Goal: Find specific page/section: Locate a particular part of the current website

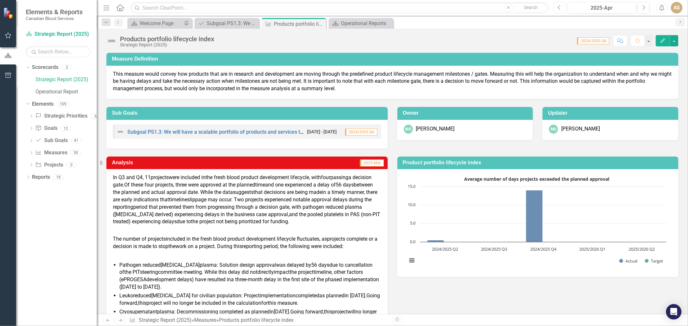
click at [558, 7] on icon "Previous" at bounding box center [560, 8] width 4 height 6
click at [558, 7] on icon "button" at bounding box center [559, 7] width 3 height 5
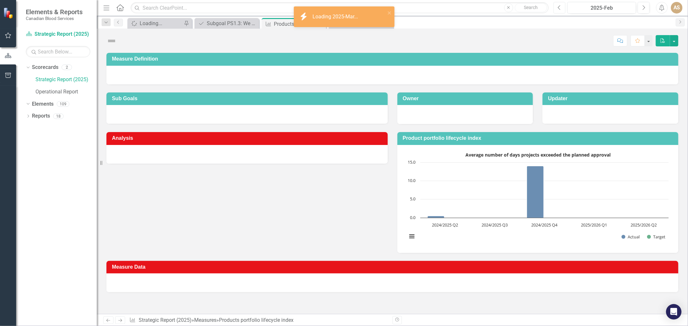
click at [558, 7] on icon "button" at bounding box center [559, 7] width 3 height 5
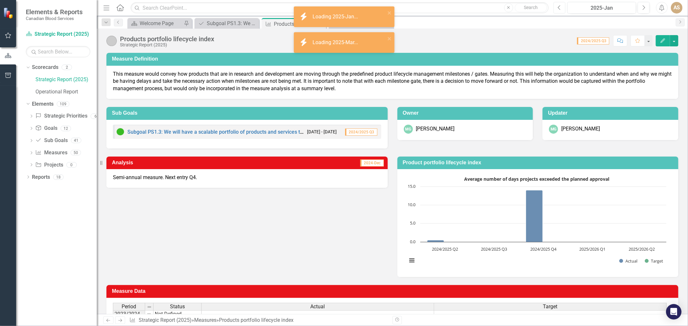
click at [558, 7] on icon "button" at bounding box center [559, 7] width 3 height 5
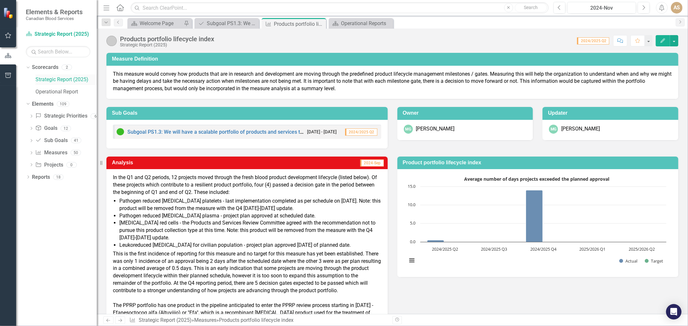
click at [57, 80] on link "Strategic Report (2025)" at bounding box center [65, 79] width 61 height 7
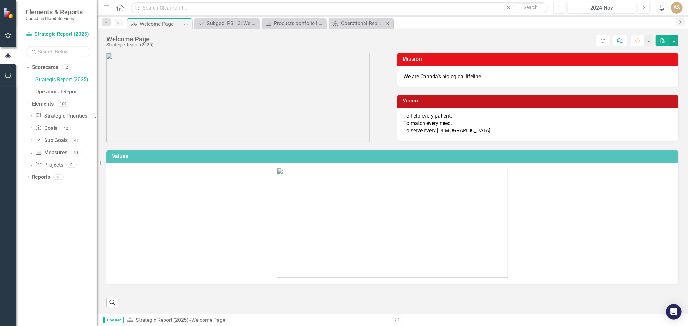
click at [363, 19] on div "Scorecard Operational Reports Close" at bounding box center [361, 23] width 64 height 11
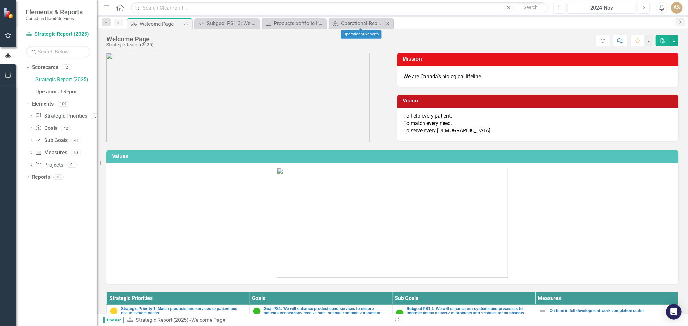
click at [387, 24] on icon at bounding box center [388, 24] width 4 height 4
click at [30, 116] on icon "Dropdown" at bounding box center [31, 117] width 5 height 4
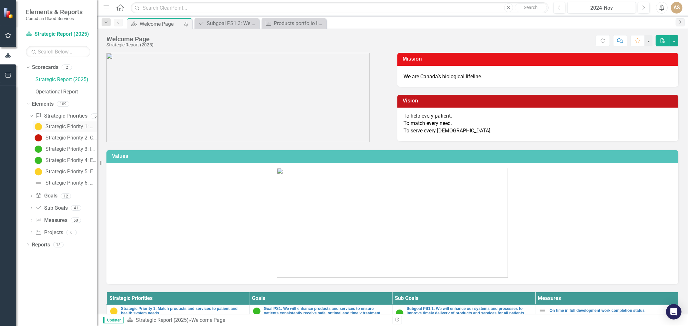
click at [70, 126] on div "Strategic Priority 1: Match products and services to patient and health system …" at bounding box center [70, 127] width 51 height 6
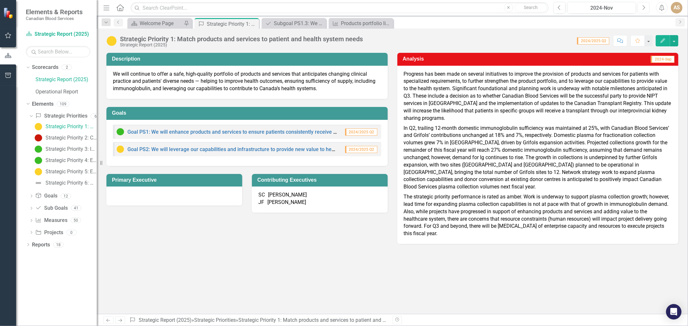
click at [643, 8] on icon "Next" at bounding box center [644, 8] width 4 height 6
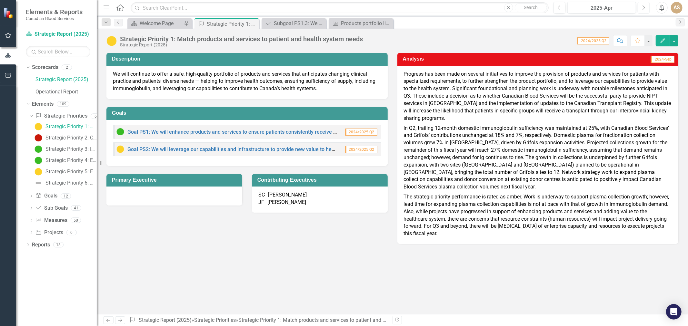
click at [643, 8] on icon "Next" at bounding box center [644, 8] width 4 height 6
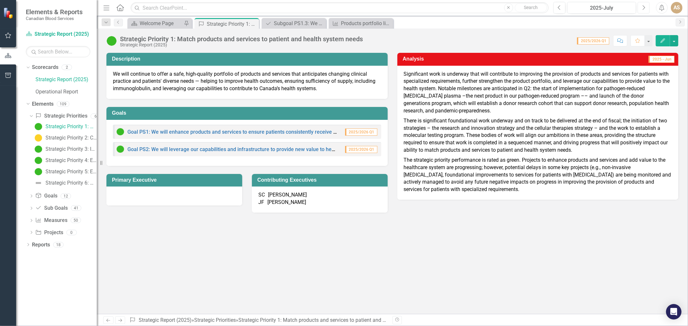
click at [643, 8] on icon "Next" at bounding box center [644, 8] width 4 height 6
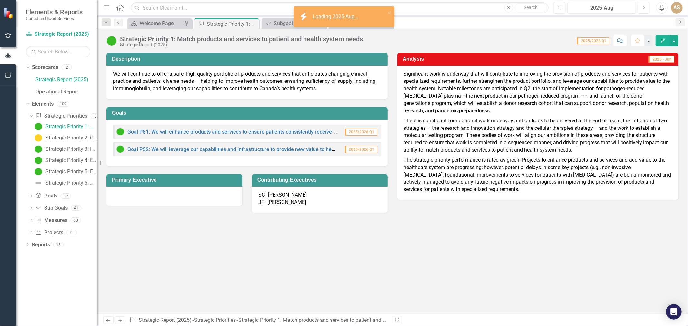
click at [643, 8] on icon "Next" at bounding box center [644, 8] width 4 height 6
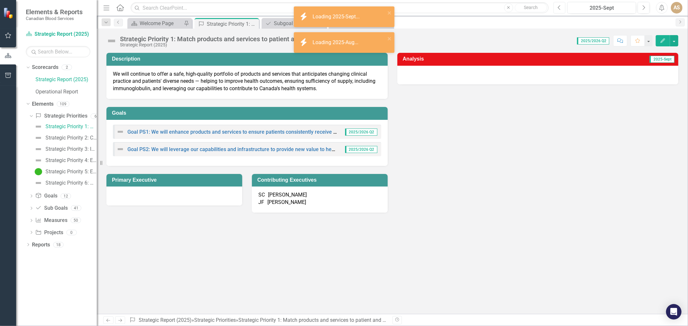
click at [560, 8] on icon "Previous" at bounding box center [560, 8] width 4 height 6
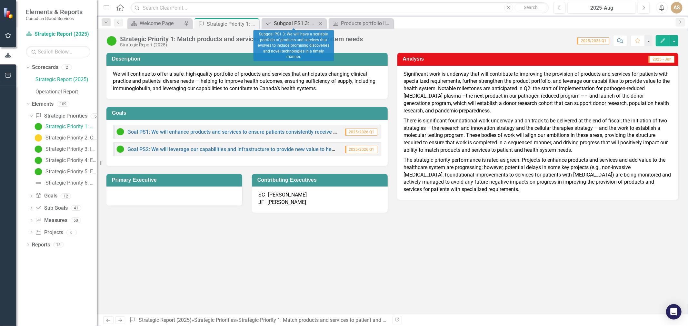
click at [289, 23] on div "Subgoal PS1.3: We will have a scalable portfolio of products and services that …" at bounding box center [295, 23] width 43 height 8
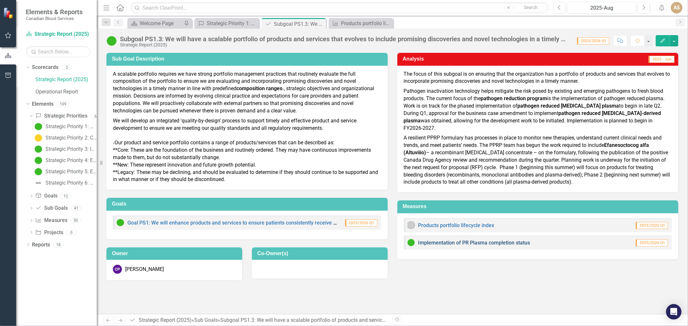
click at [442, 240] on link "Implementation of PR Plasma completion status" at bounding box center [474, 243] width 112 height 6
